Goal: Information Seeking & Learning: Learn about a topic

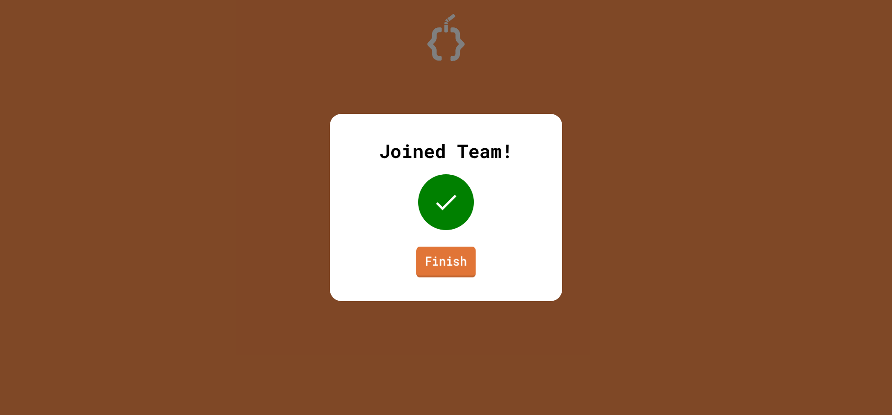
click at [468, 256] on link "Finish" at bounding box center [445, 262] width 59 height 31
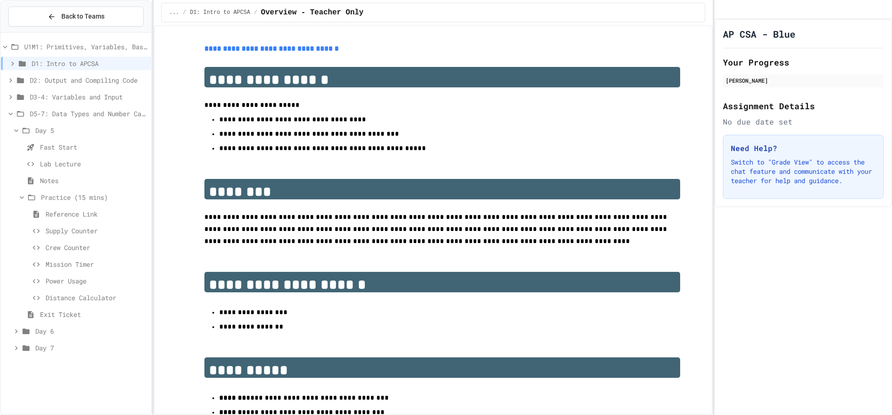
click at [53, 310] on span "Exit Ticket" at bounding box center [93, 314] width 107 height 10
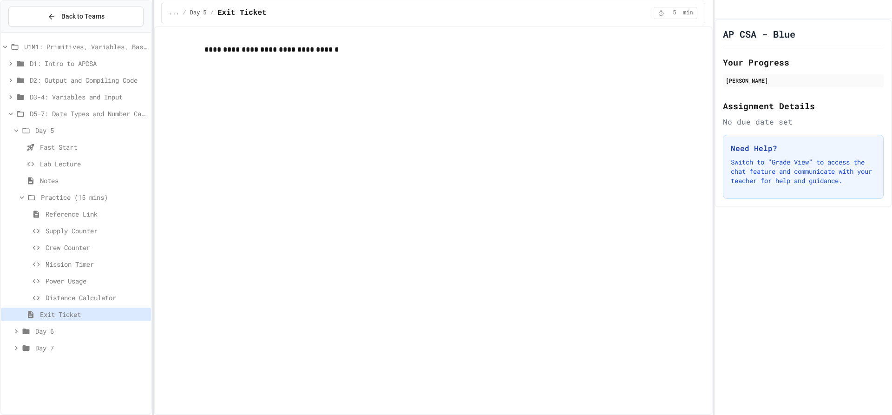
click at [85, 261] on span "Mission Timer" at bounding box center [97, 264] width 102 height 10
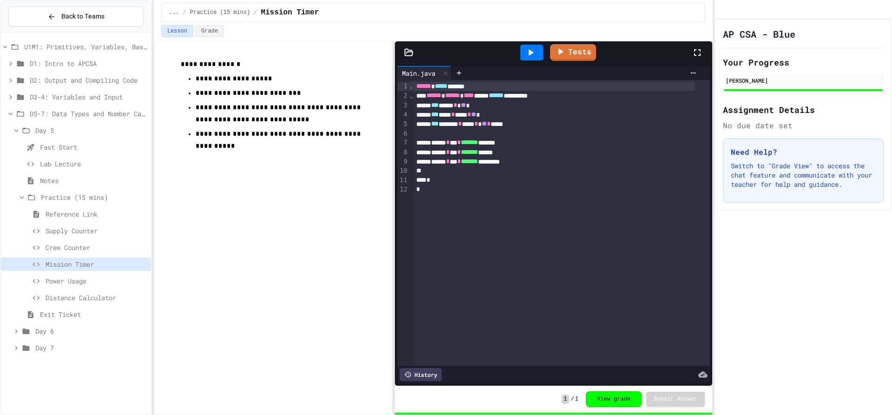
click at [90, 243] on span "Crew Counter" at bounding box center [97, 247] width 102 height 10
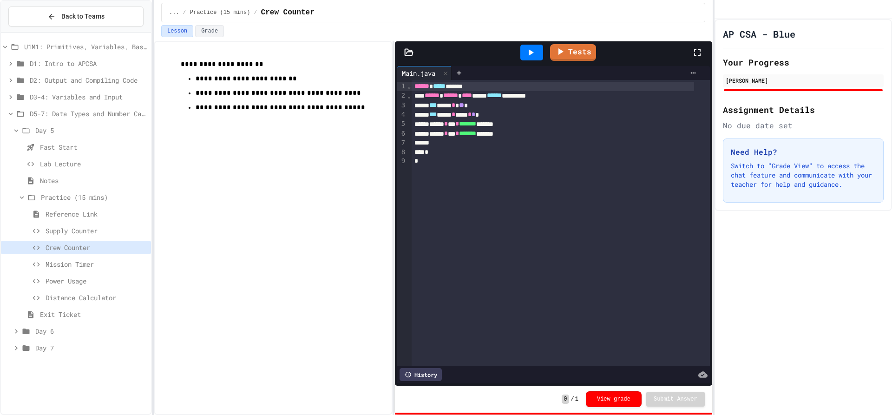
click at [90, 230] on span "Supply Counter" at bounding box center [97, 231] width 102 height 10
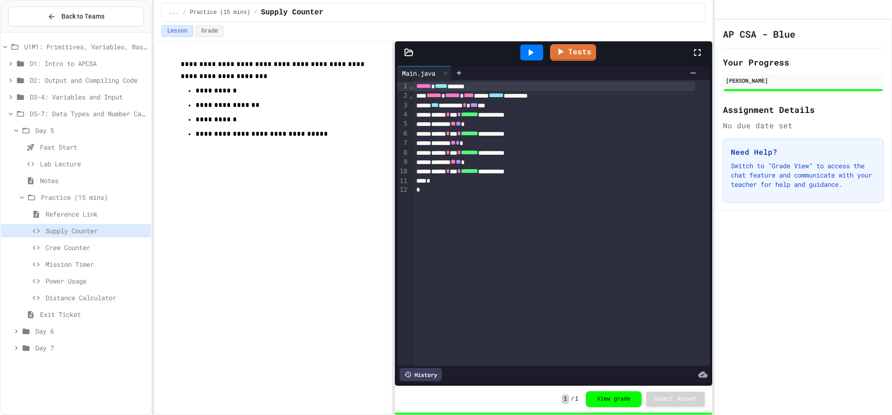
click at [531, 55] on icon at bounding box center [530, 52] width 11 height 11
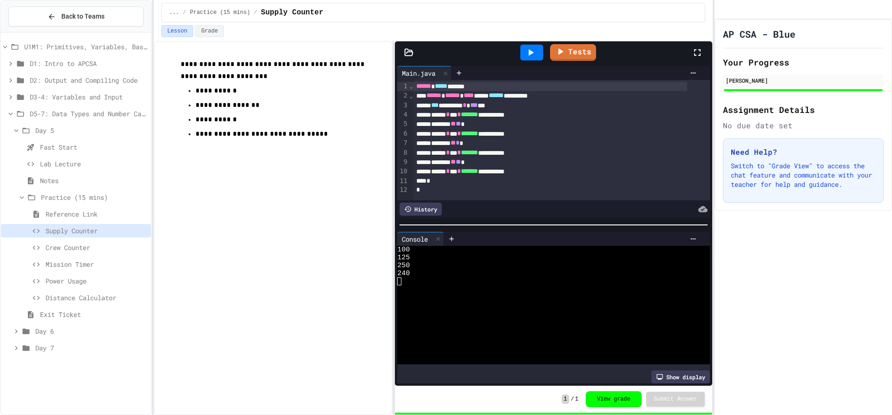
click at [78, 252] on span "Crew Counter" at bounding box center [97, 247] width 102 height 10
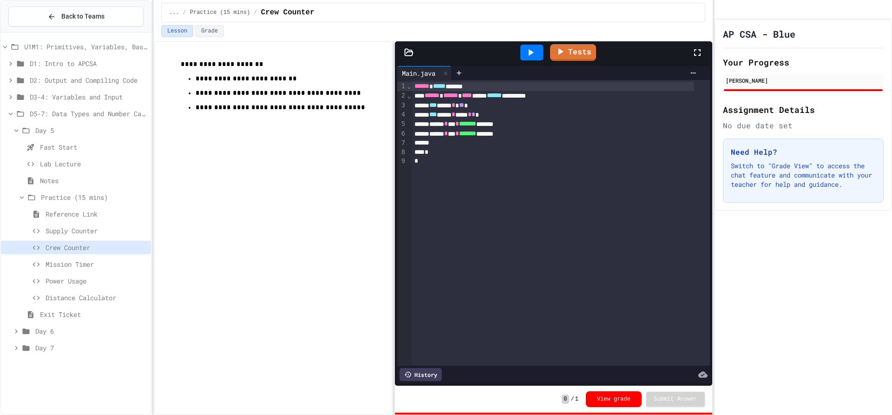
click at [524, 53] on div at bounding box center [531, 53] width 23 height 16
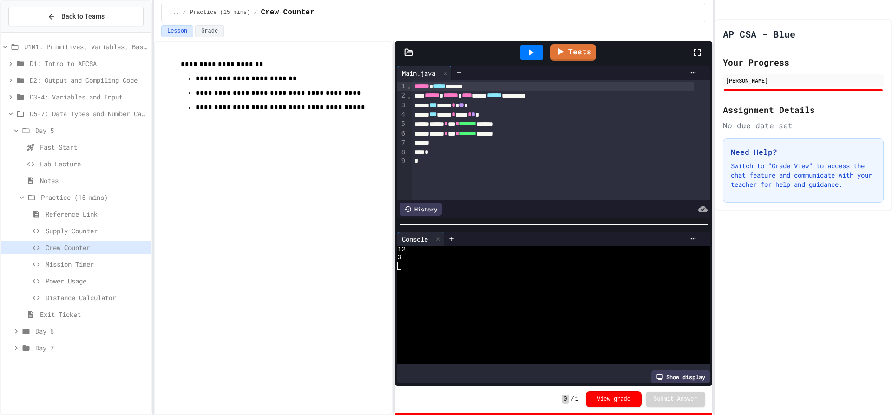
click at [26, 131] on icon at bounding box center [25, 130] width 11 height 8
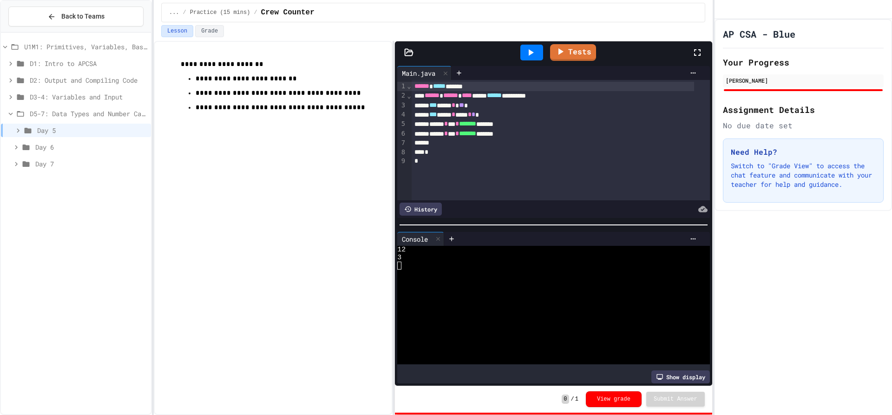
click at [33, 144] on div "Day 6" at bounding box center [76, 146] width 150 height 13
click at [52, 112] on span "D5-7: Data Types and Number Calculations" at bounding box center [88, 114] width 117 height 10
click at [52, 112] on span "D5-7: Data Types and Number Calculations" at bounding box center [90, 114] width 116 height 10
click at [49, 164] on span "Notes" at bounding box center [93, 164] width 107 height 10
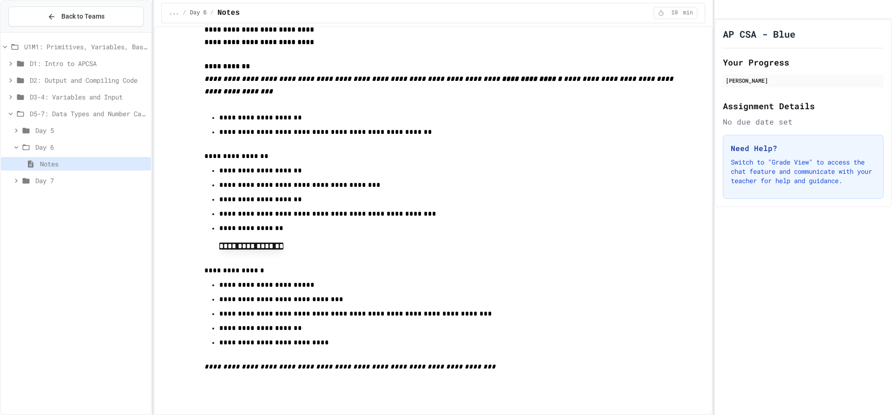
scroll to position [574, 0]
click at [52, 180] on span "Day 7" at bounding box center [91, 181] width 112 height 10
click at [54, 197] on span "Notes" at bounding box center [93, 197] width 107 height 10
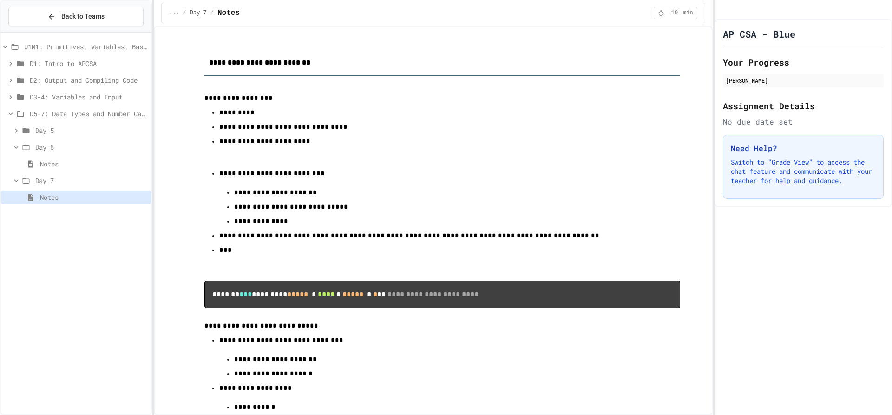
click at [91, 159] on span "Notes" at bounding box center [93, 164] width 107 height 10
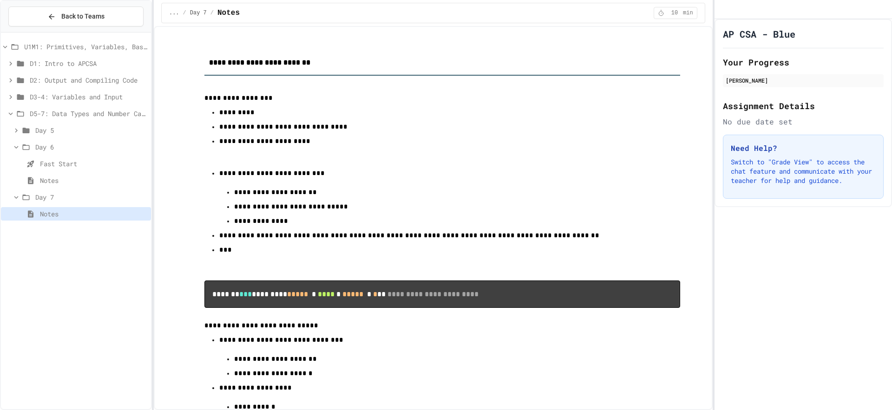
click at [153, 161] on div "**********" at bounding box center [446, 205] width 892 height 410
click at [131, 164] on span "Fast Start" at bounding box center [93, 164] width 107 height 10
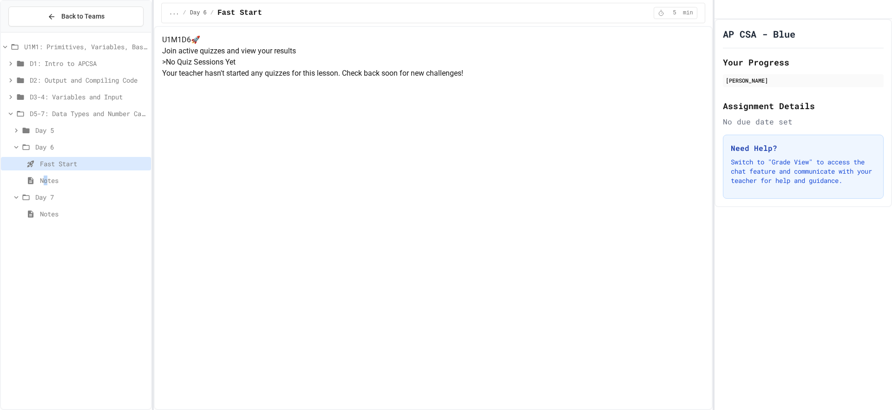
click at [47, 176] on span "Notes" at bounding box center [93, 181] width 107 height 10
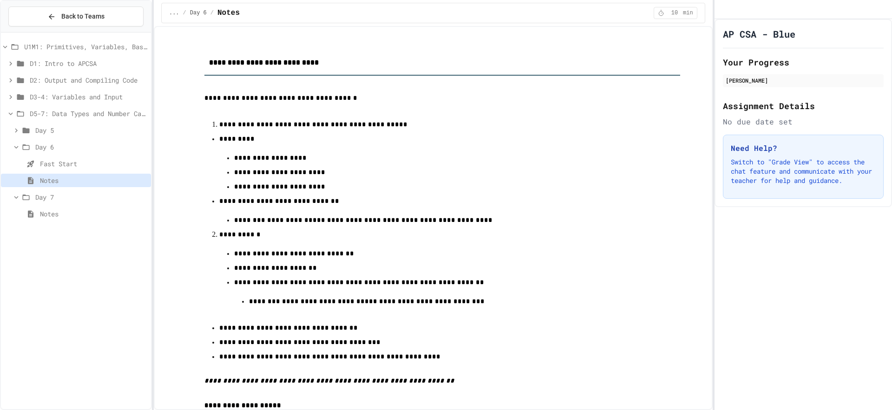
click at [73, 169] on div "Fast Start" at bounding box center [76, 163] width 150 height 13
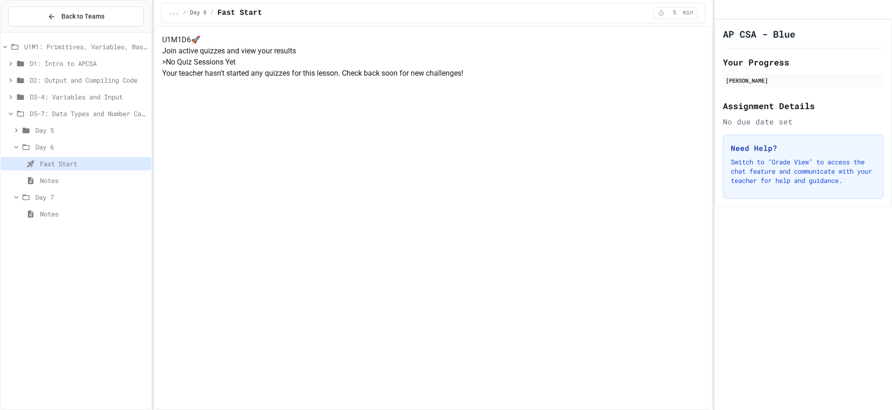
click at [476, 79] on p "Your teacher hasn't started any quizzes for this lesson. Check back soon for ne…" at bounding box center [433, 73] width 542 height 11
drag, startPoint x: 522, startPoint y: 130, endPoint x: 301, endPoint y: 137, distance: 221.2
click at [305, 68] on h5 "> No Quiz Sessions Yet" at bounding box center [433, 62] width 542 height 11
click at [326, 79] on div "> No Quiz Sessions Yet Your teacher hasn't started any quizzes for this lesson.…" at bounding box center [433, 68] width 542 height 22
